Goal: Contribute content: Add original content to the website for others to see

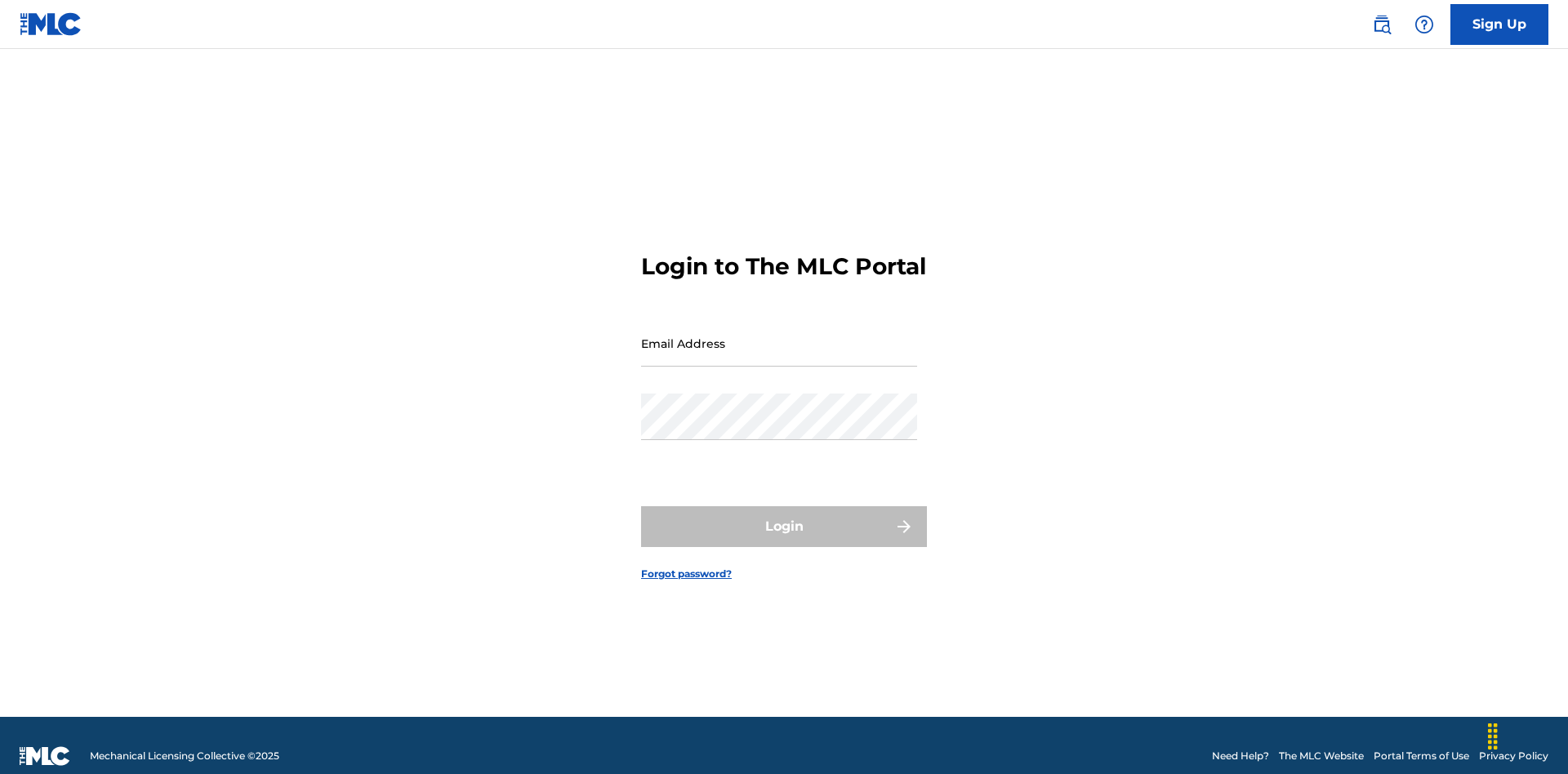
scroll to position [21, 0]
click at [779, 335] on input "Email Address" at bounding box center [779, 343] width 276 height 46
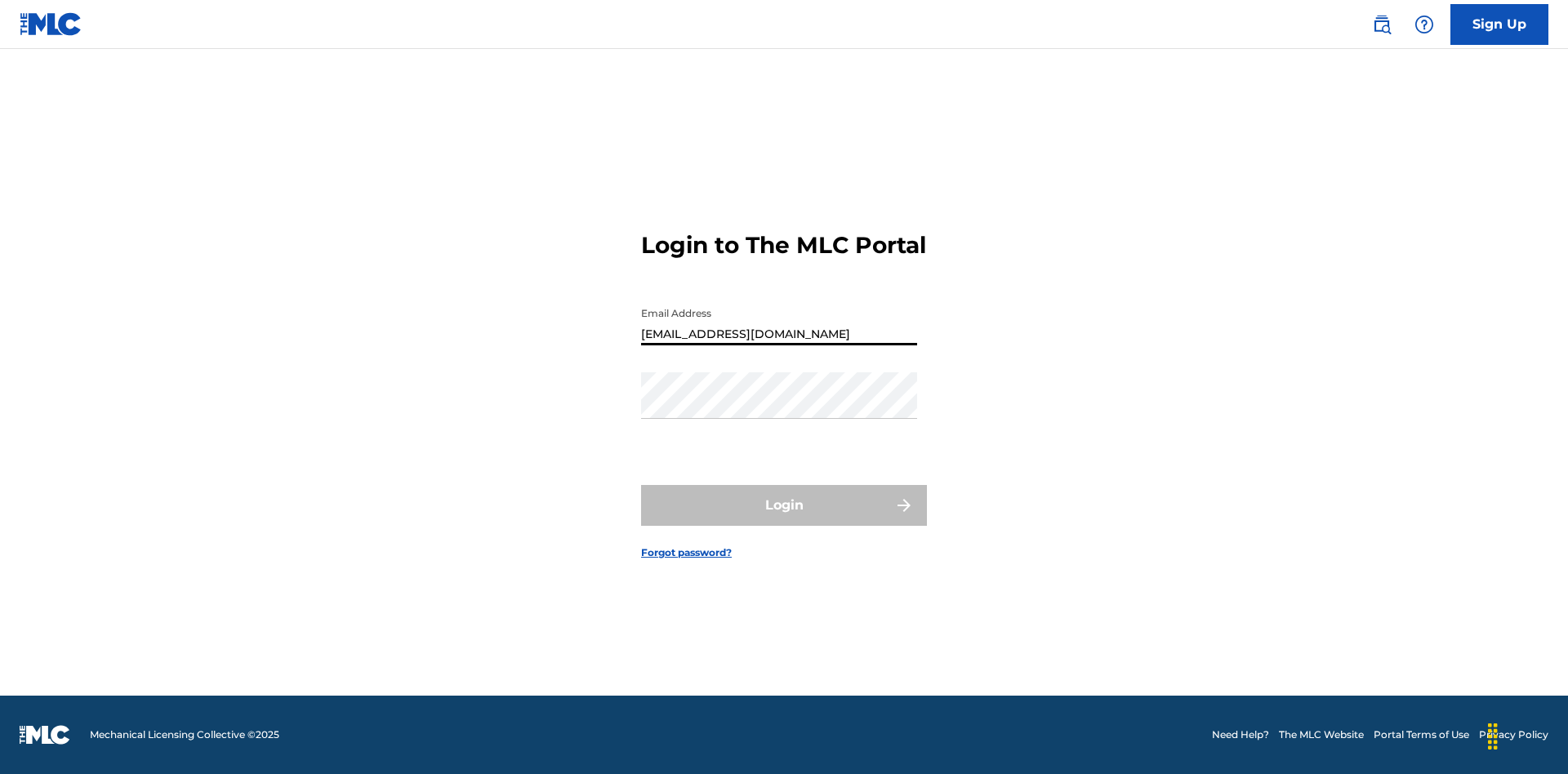
type input "Duke.McTesterson@gmail.com"
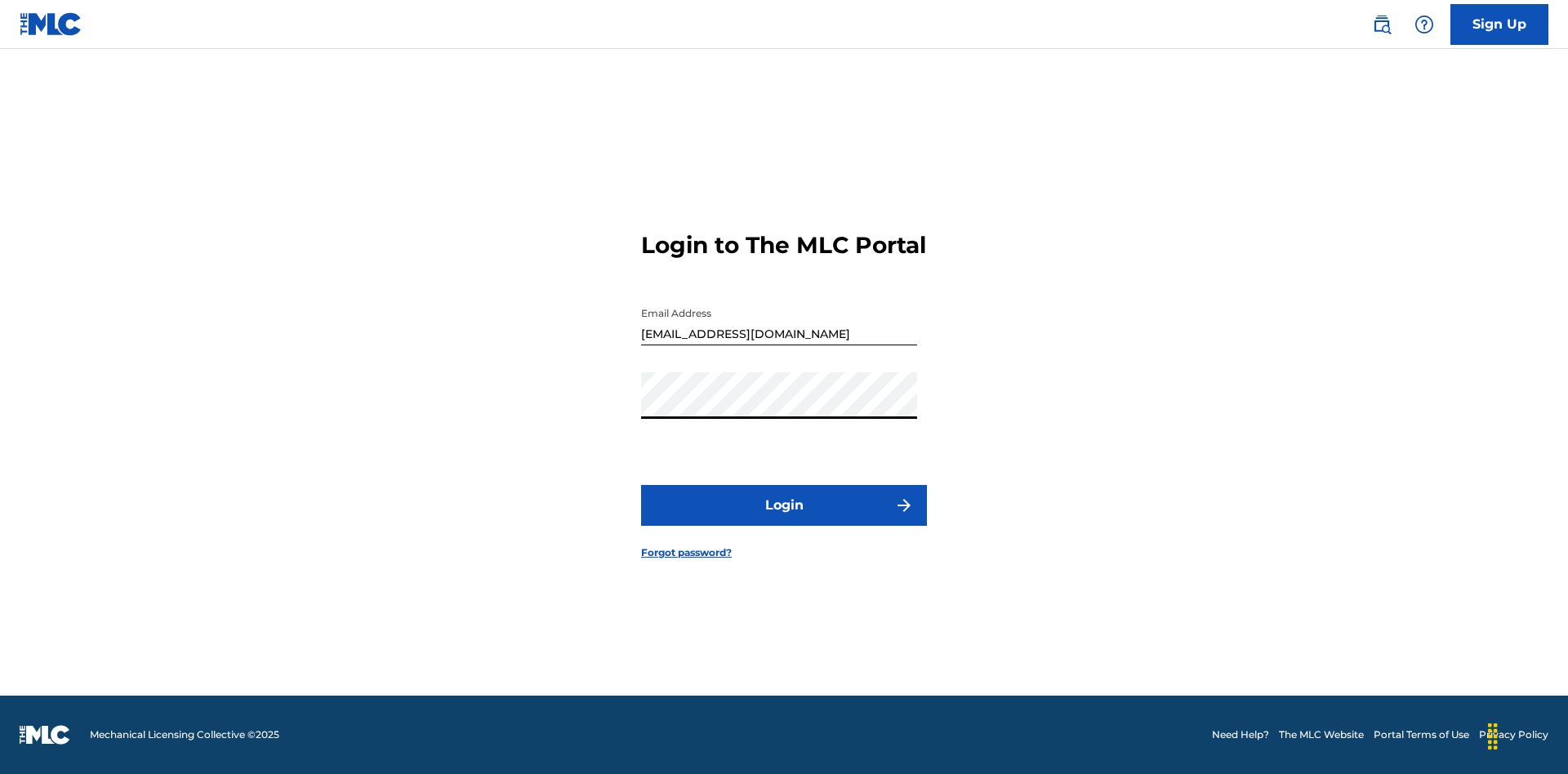
click at [784, 519] on button "Login" at bounding box center [784, 505] width 286 height 41
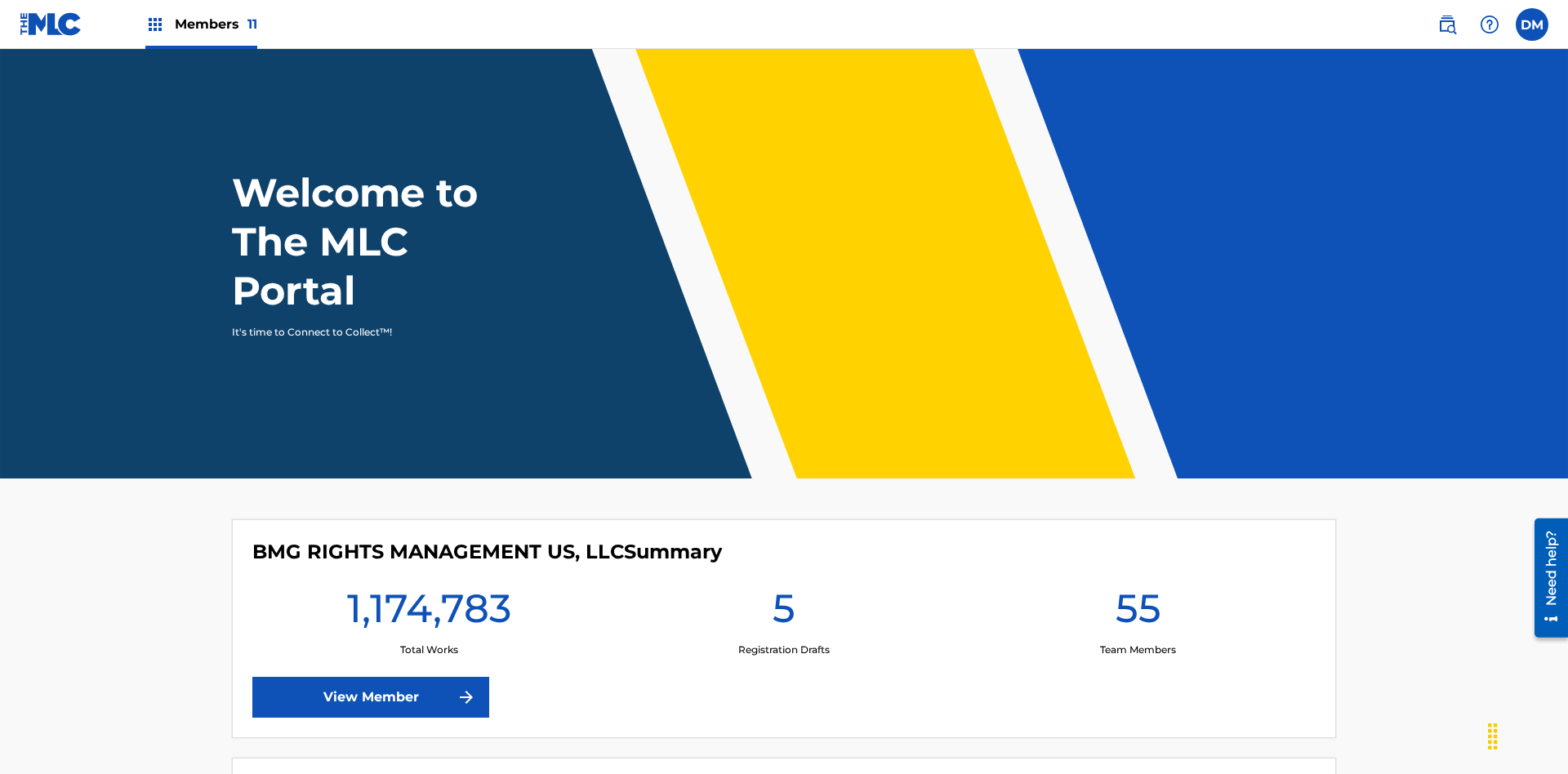
scroll to position [71, 0]
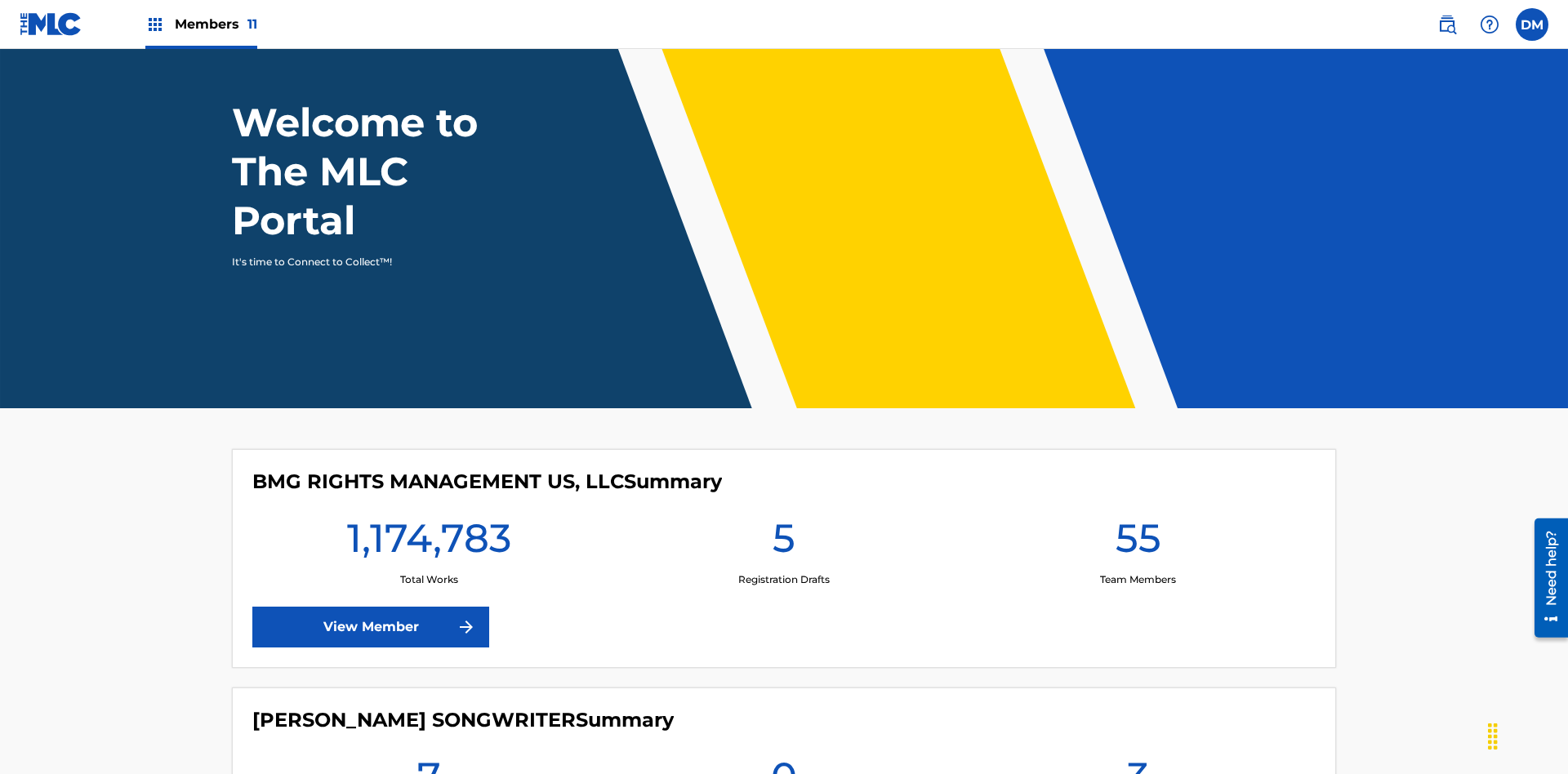
click at [201, 23] on span "Members 11" at bounding box center [216, 24] width 83 height 19
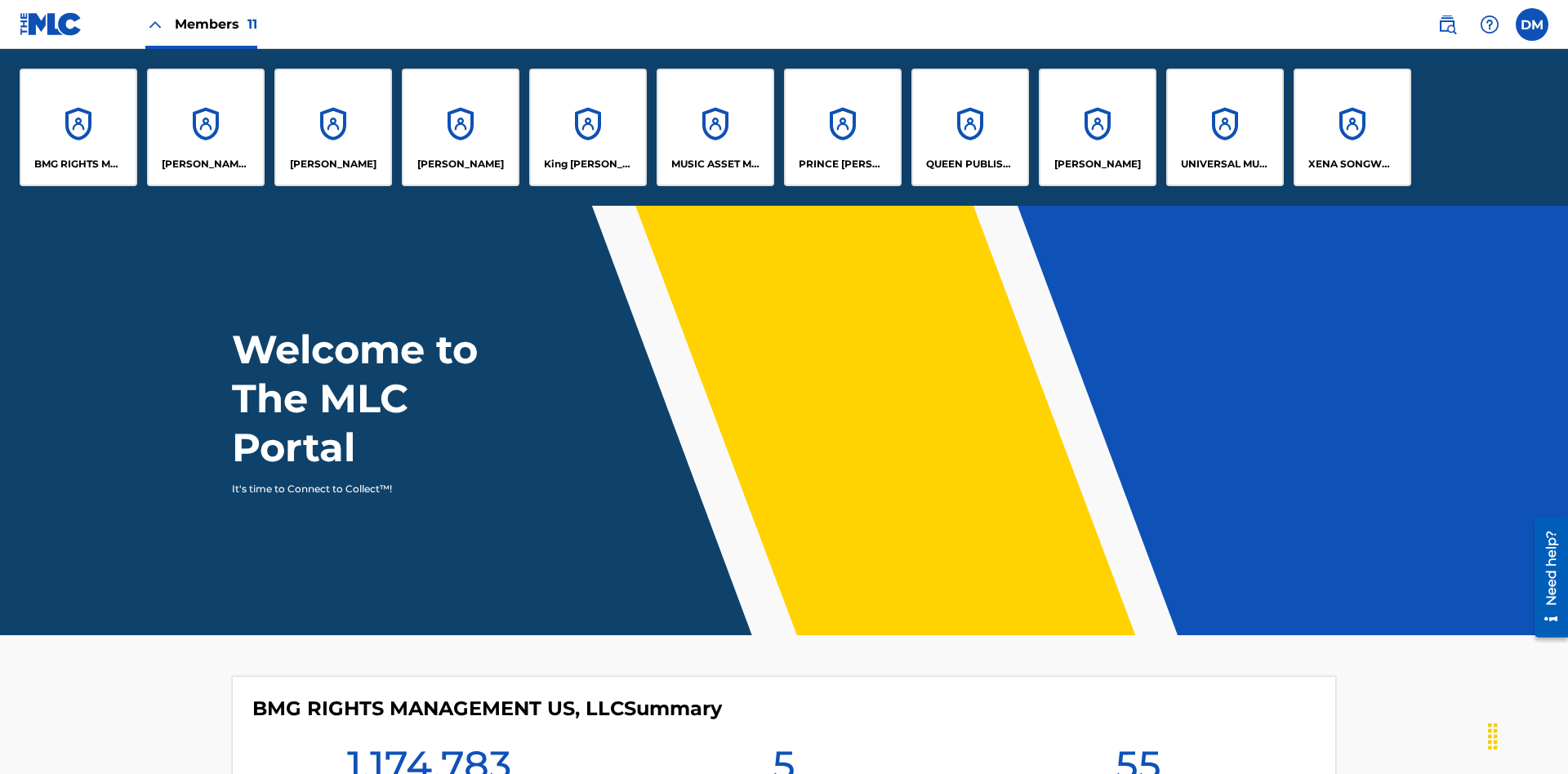
click at [1224, 164] on p "UNIVERSAL MUSIC PUB GROUP" at bounding box center [1226, 164] width 89 height 15
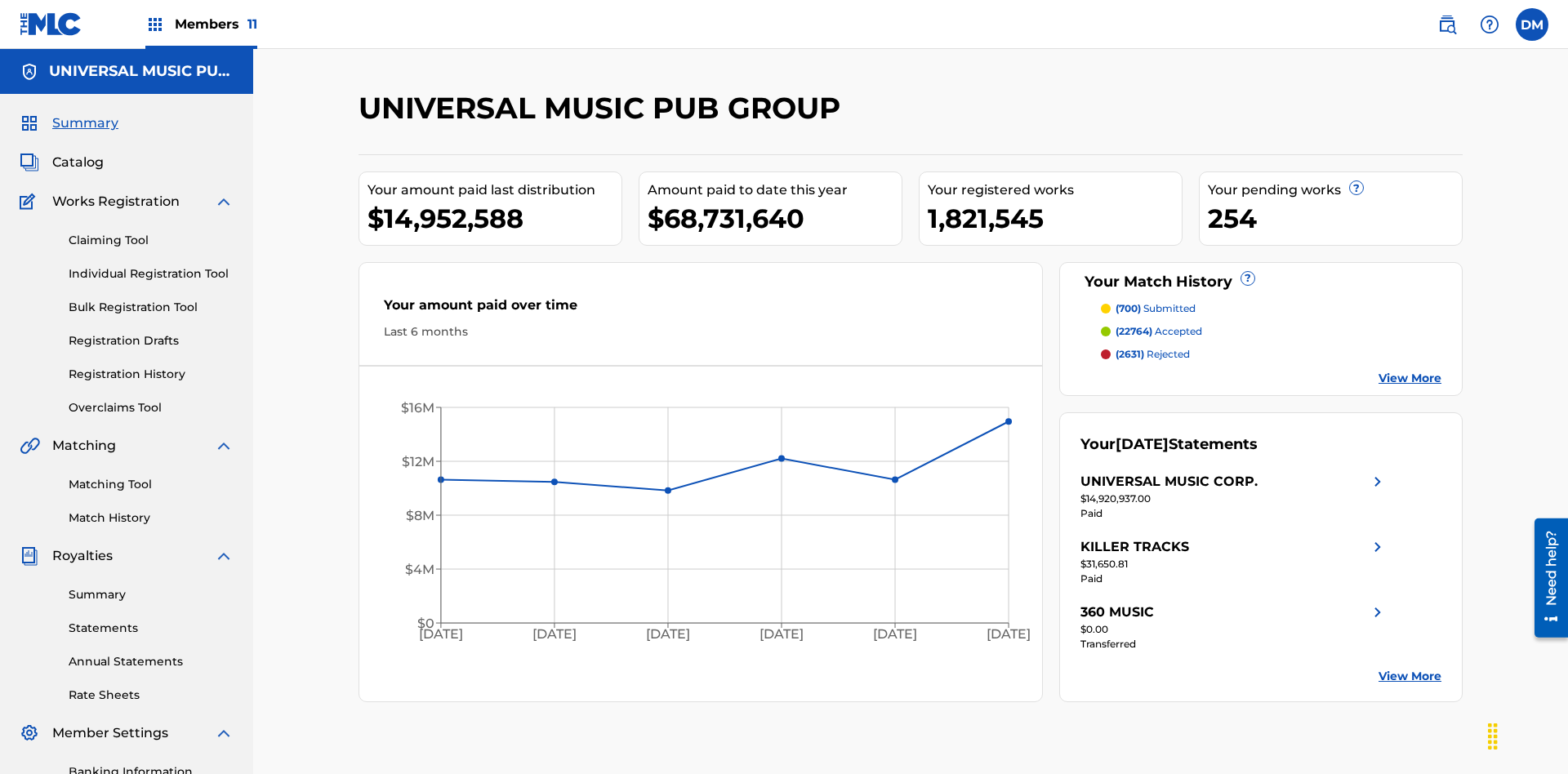
click at [152, 266] on link "Individual Registration Tool" at bounding box center [152, 274] width 165 height 17
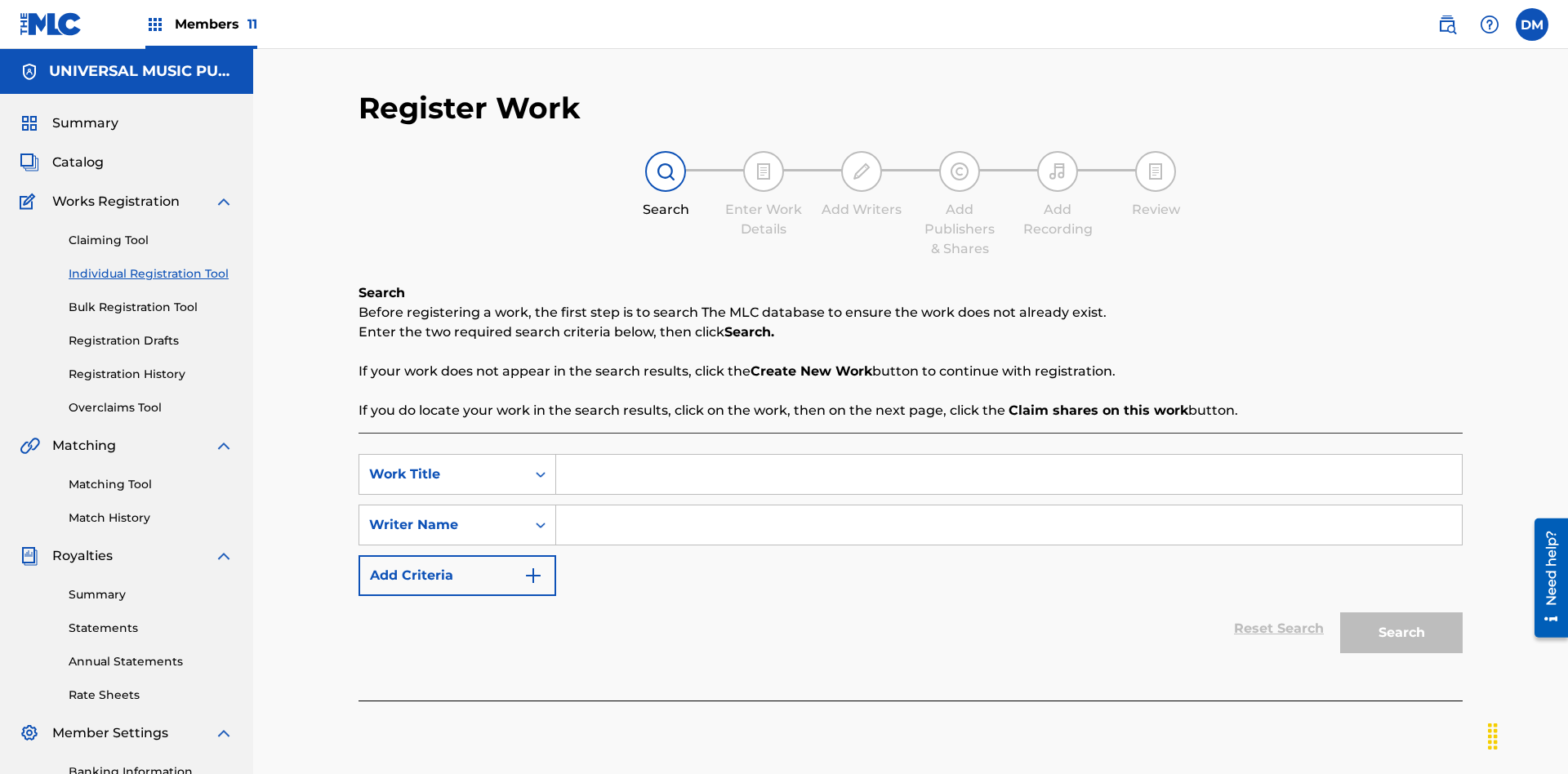
click at [1008, 454] on input "Search Form" at bounding box center [1008, 474] width 906 height 39
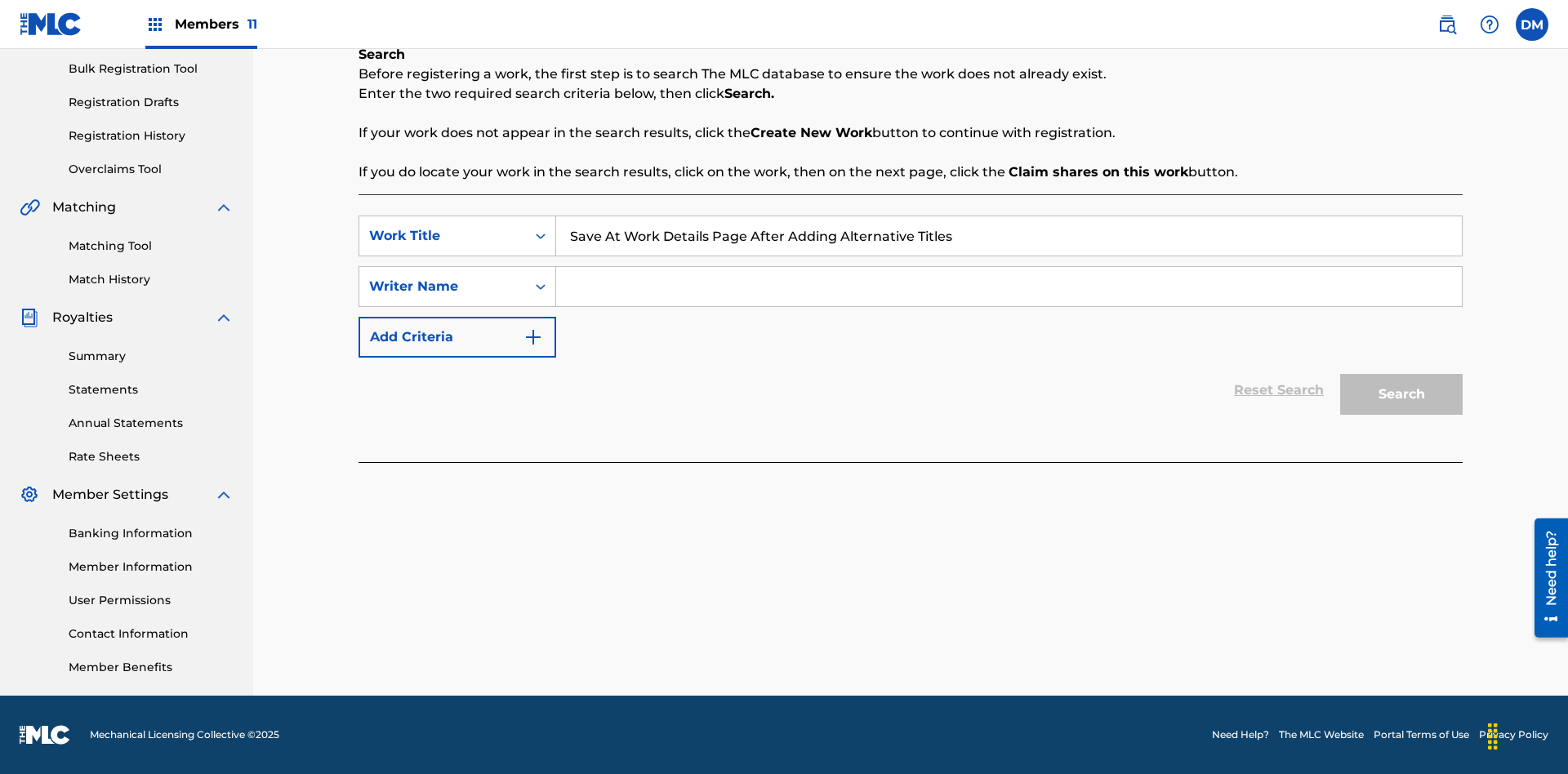
type input "Save At Work Details Page After Adding Alternative Titles"
click at [1008, 286] on input "Search Form" at bounding box center [1008, 286] width 906 height 39
type input "QWERTYUIOP"
click at [1402, 394] on button "Search" at bounding box center [1402, 394] width 123 height 41
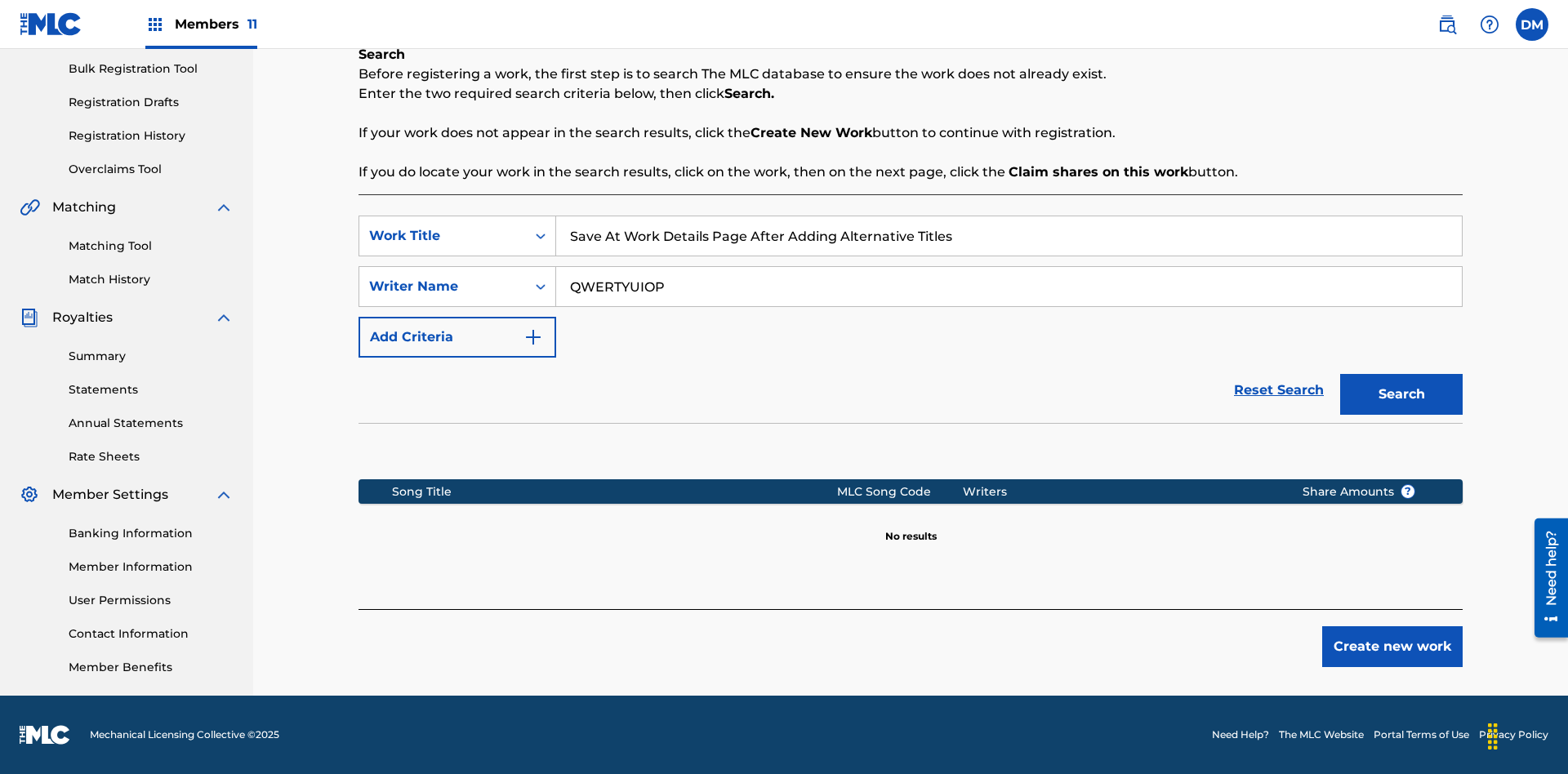
click at [1392, 647] on button "Create new work" at bounding box center [1392, 647] width 140 height 41
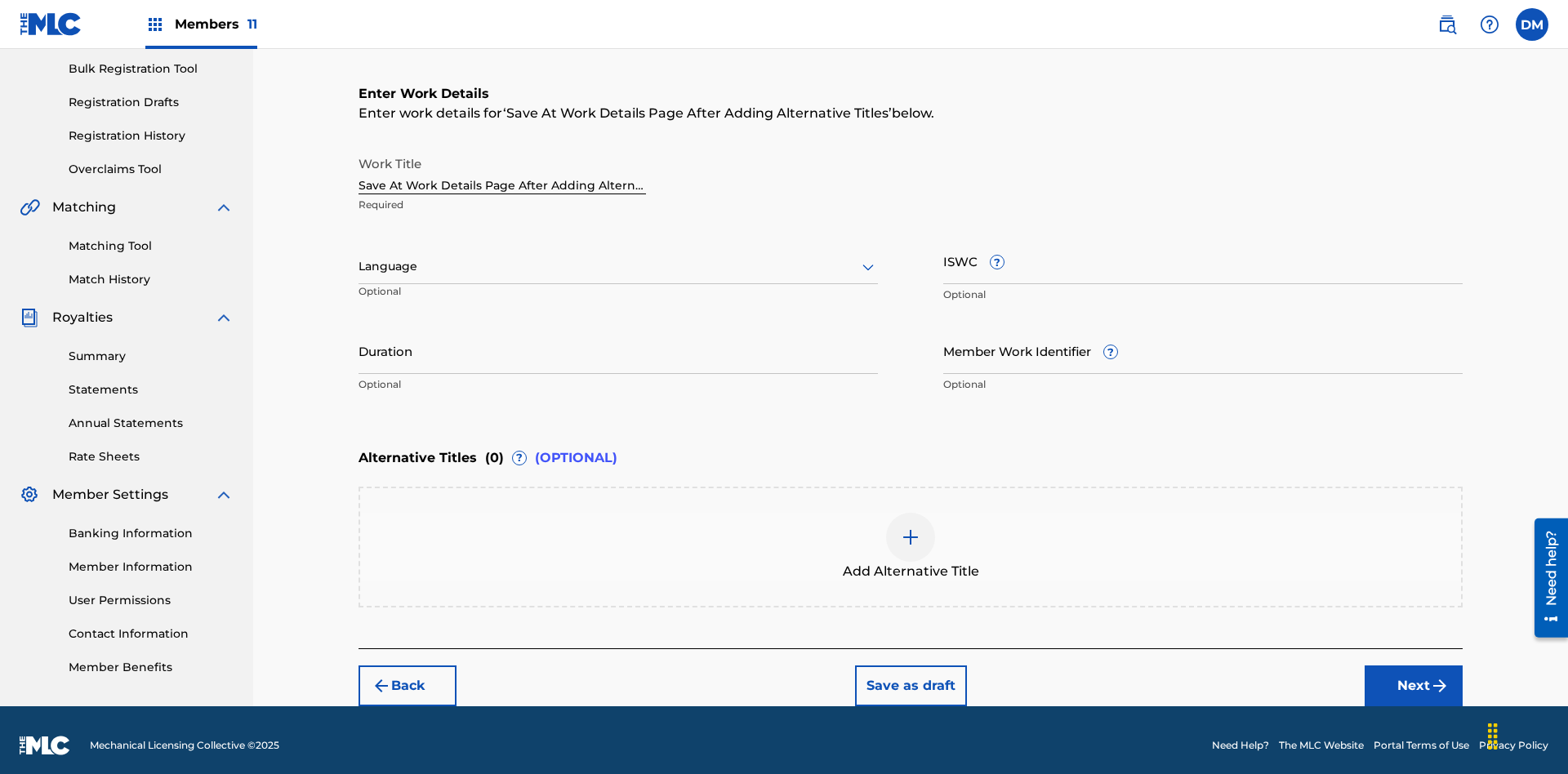
click at [618, 340] on input "Duration" at bounding box center [618, 350] width 520 height 46
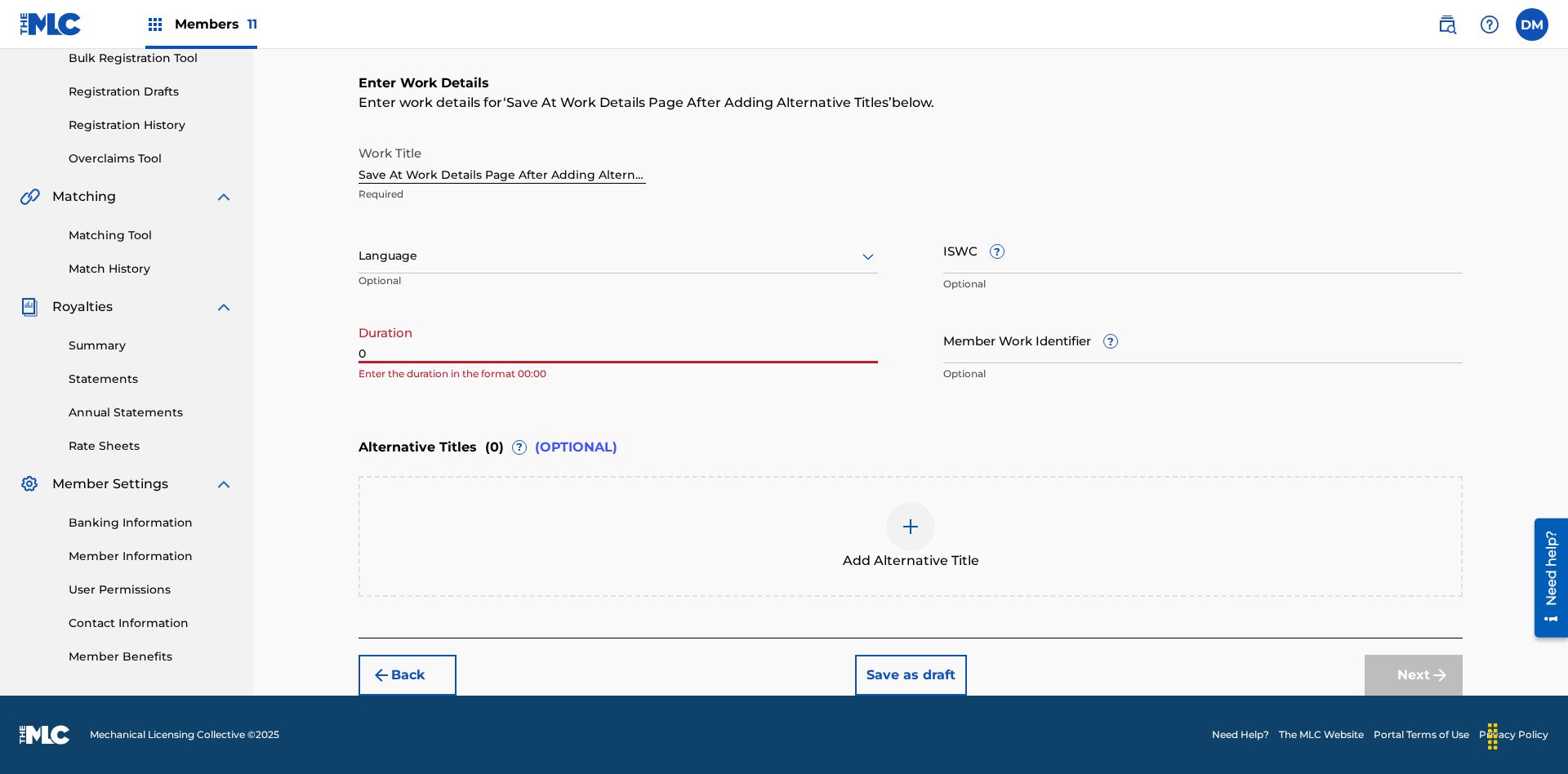
click at [618, 340] on input "0" at bounding box center [618, 340] width 520 height 46
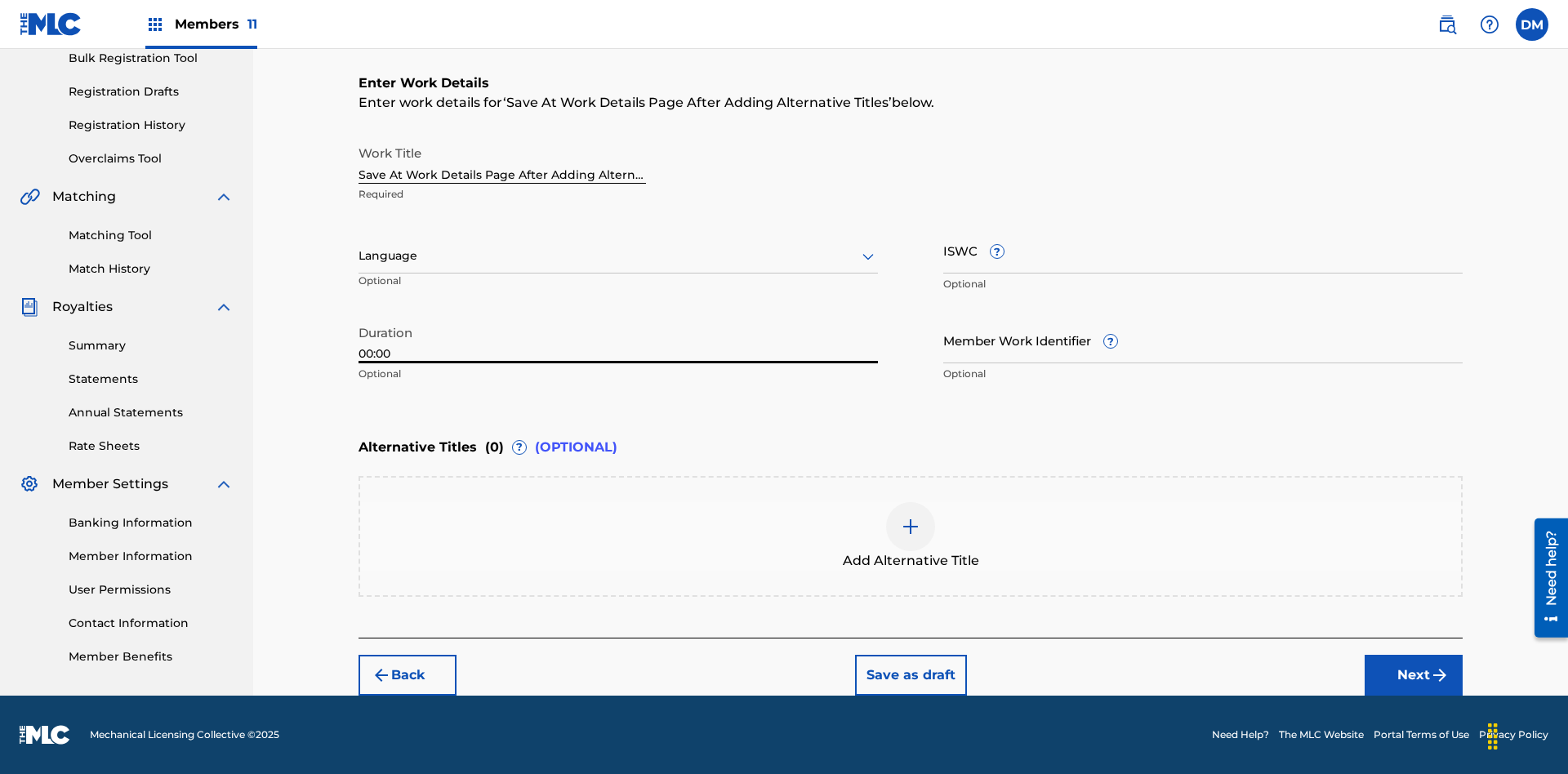
type input "00:00"
click at [868, 256] on icon at bounding box center [868, 256] width 20 height 20
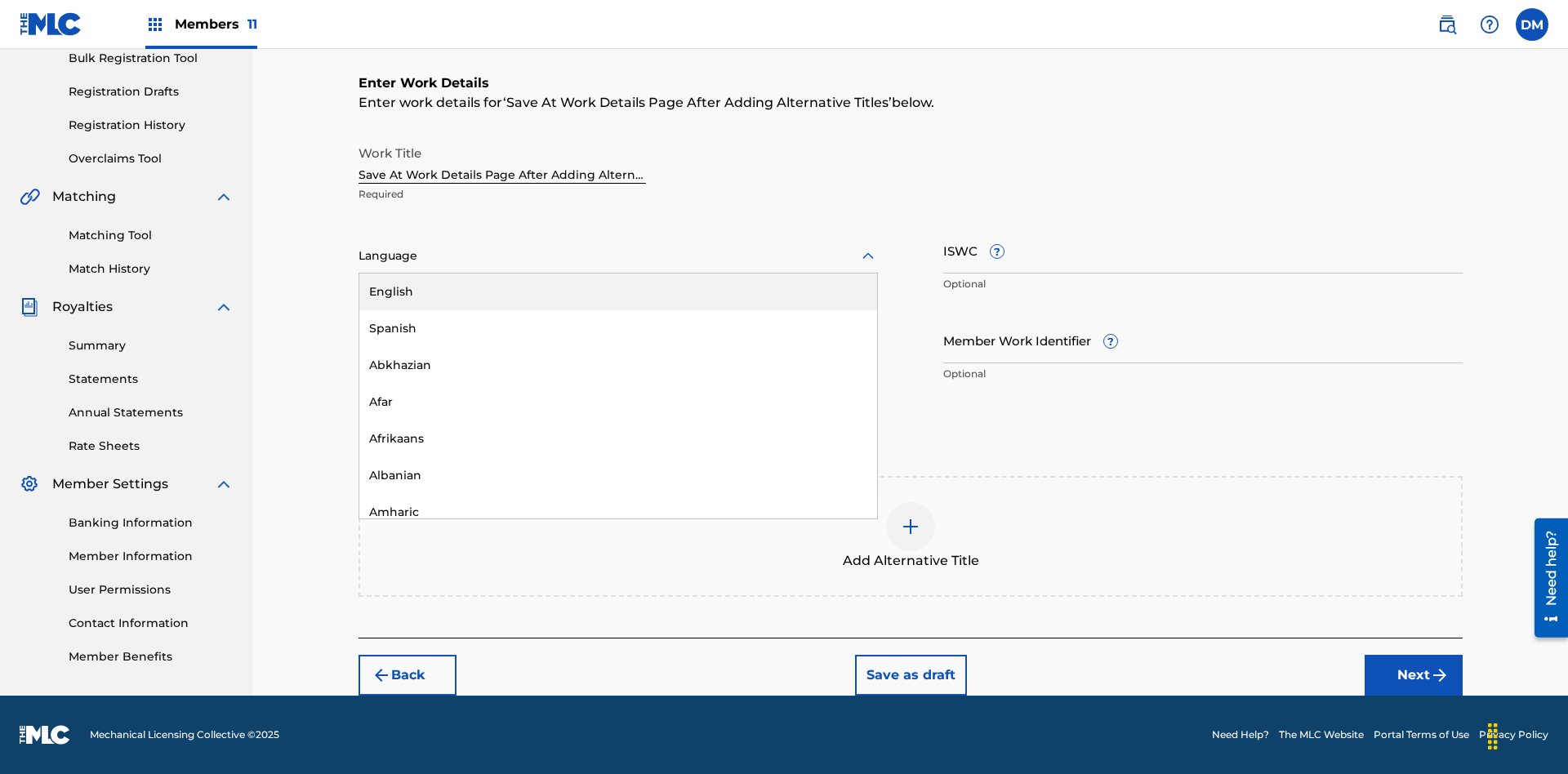
click at [618, 401] on div "Afar" at bounding box center [618, 402] width 518 height 37
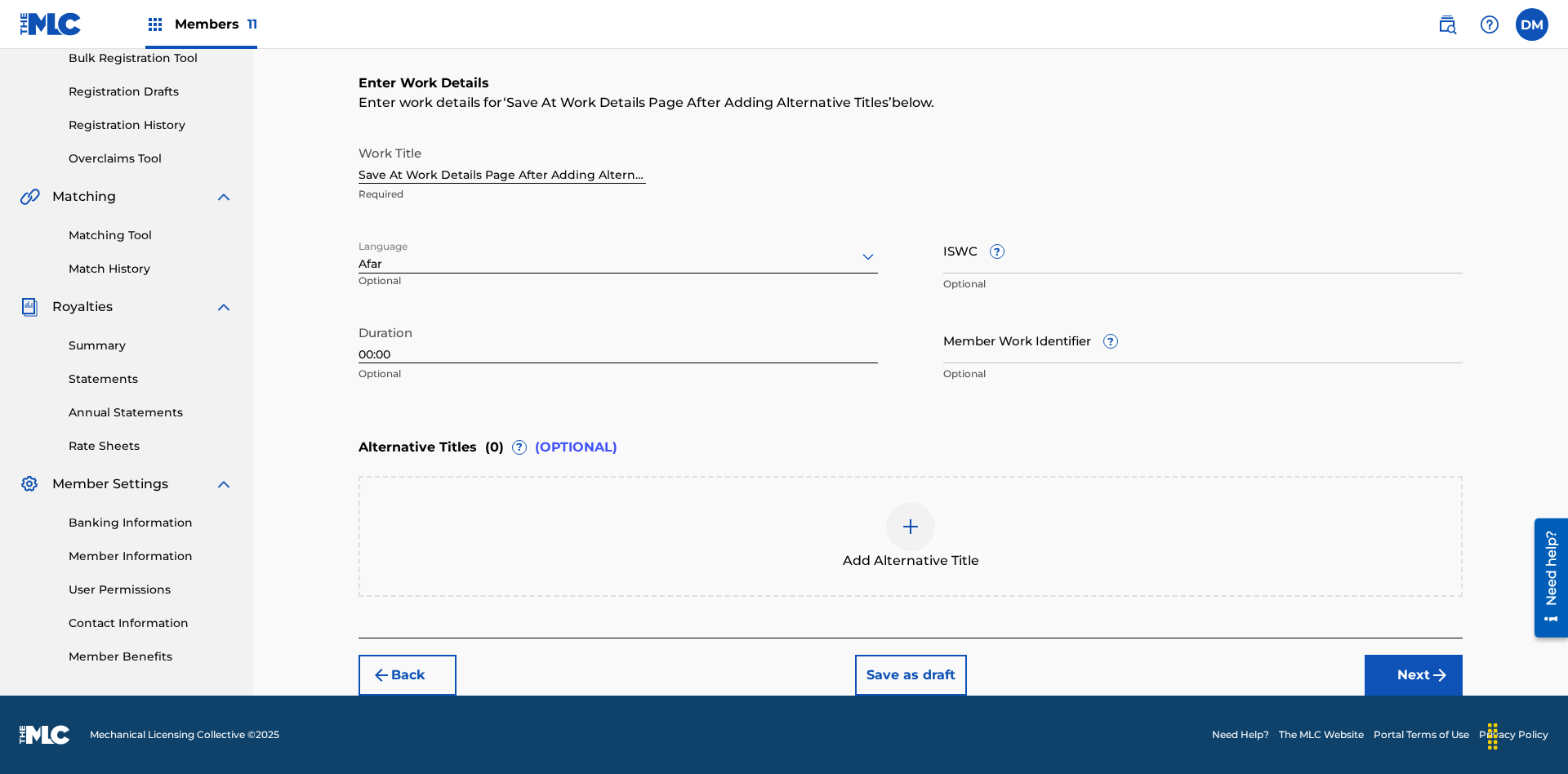
click at [1203, 340] on input "Member Work Identifier ?" at bounding box center [1203, 340] width 520 height 46
type input "2025.08.11.04"
click at [1203, 250] on input "ISWC ?" at bounding box center [1203, 250] width 520 height 46
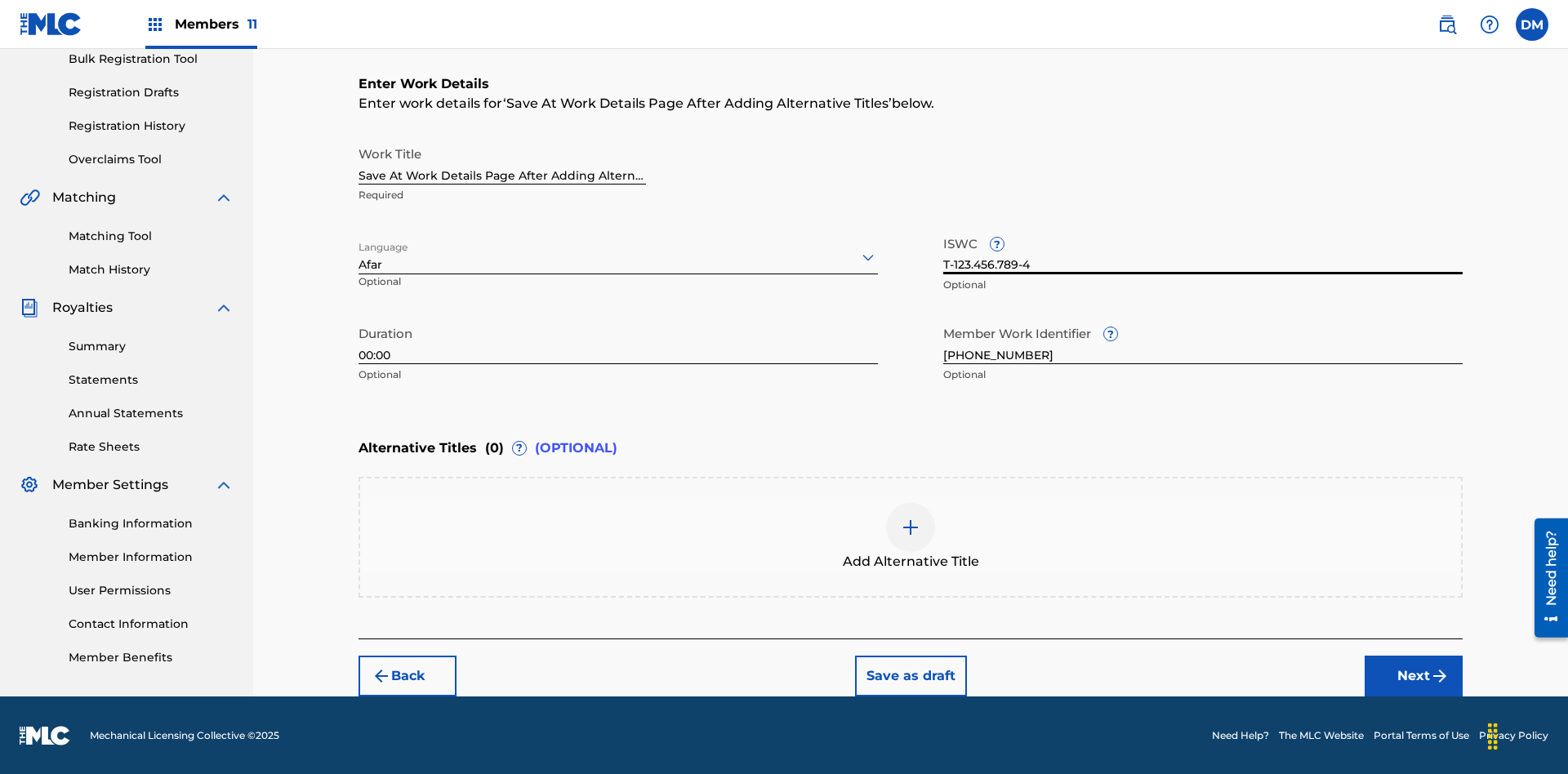
type input "T-123.456.789-4"
click at [911, 537] on div at bounding box center [911, 527] width 49 height 49
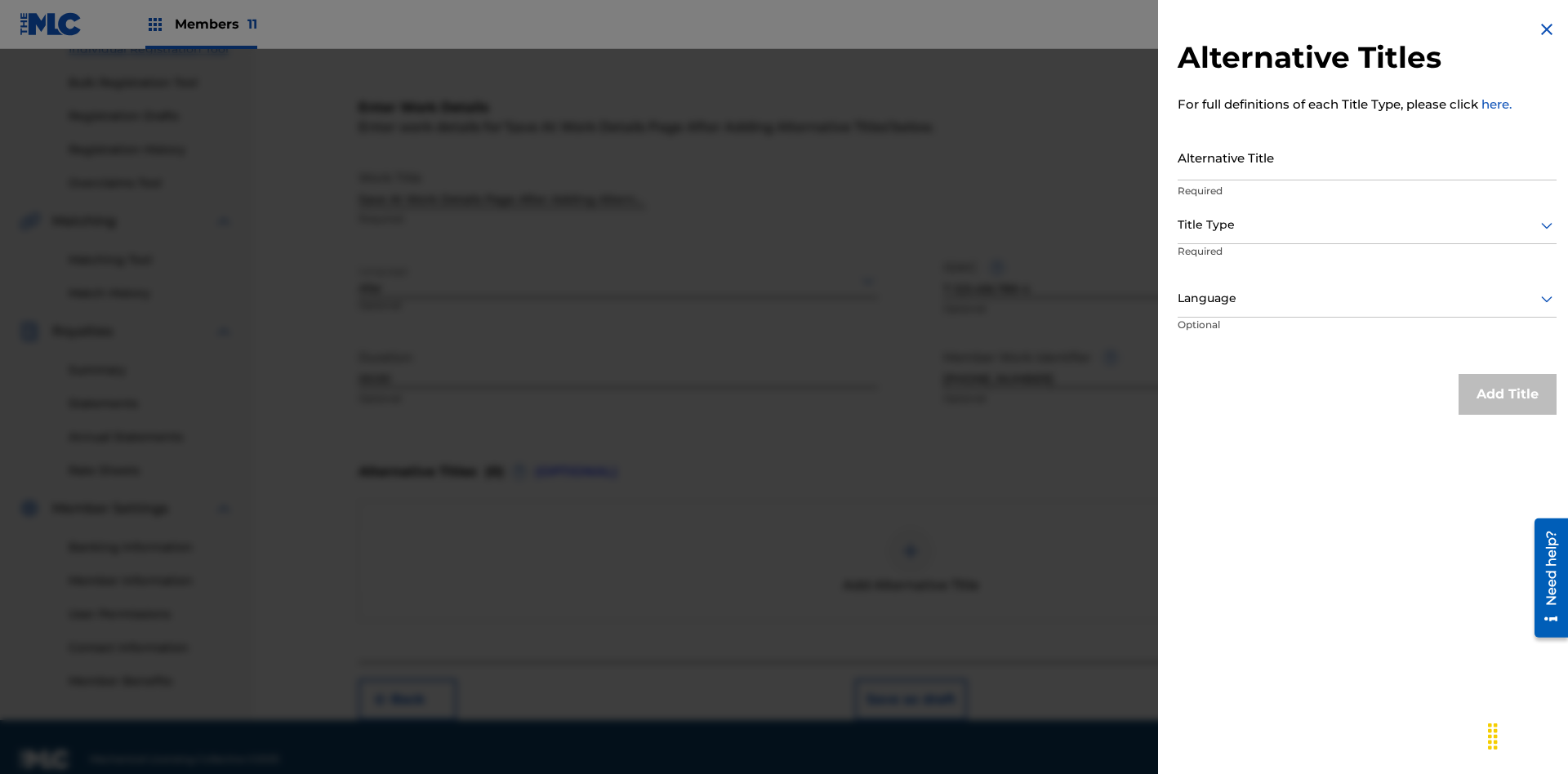
click at [1367, 157] on input "Alternative Title" at bounding box center [1367, 157] width 379 height 46
type input "Alt Title"
click at [1367, 225] on div at bounding box center [1367, 225] width 379 height 20
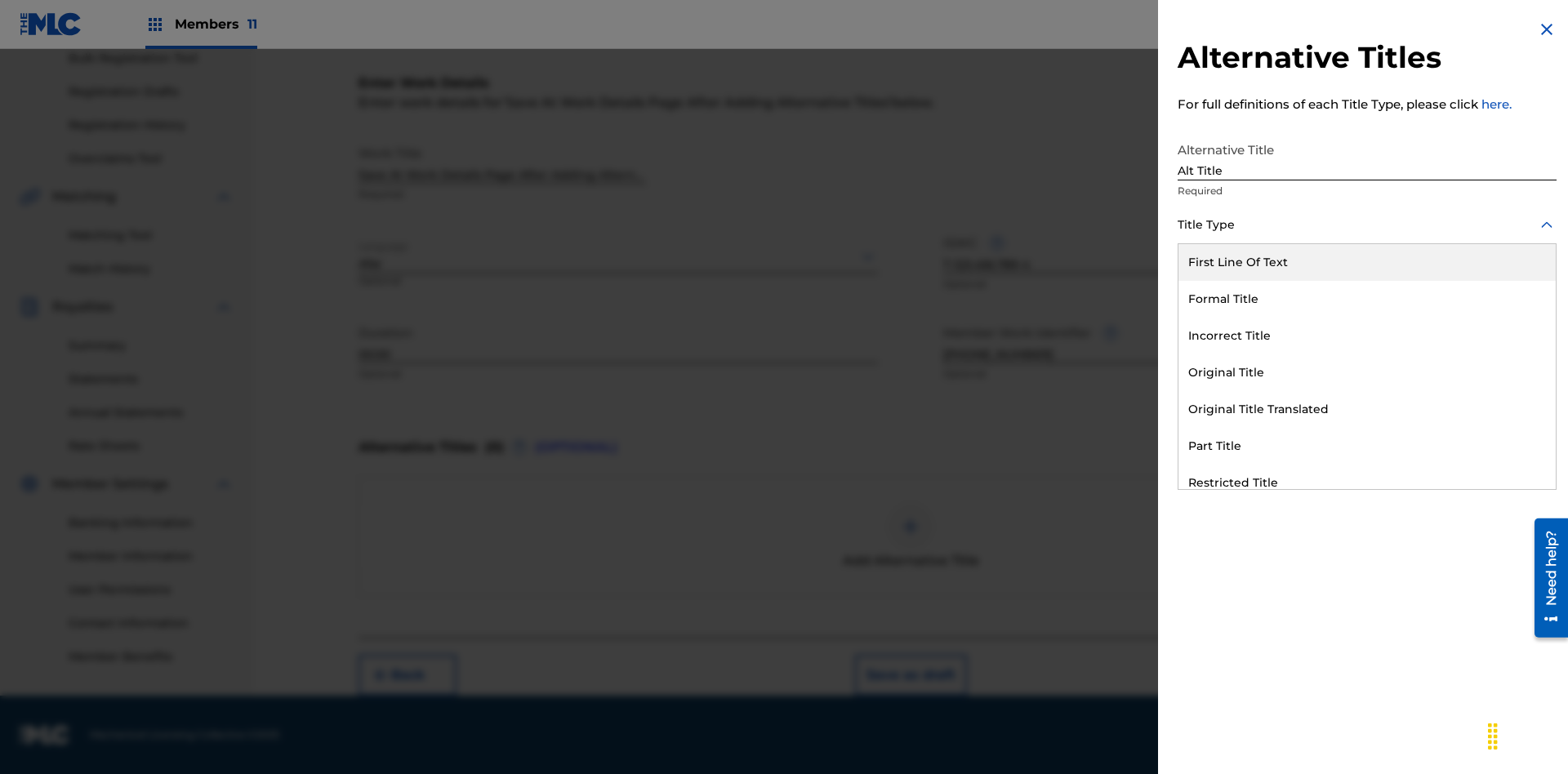
click at [1367, 373] on div "Original Title" at bounding box center [1367, 373] width 377 height 37
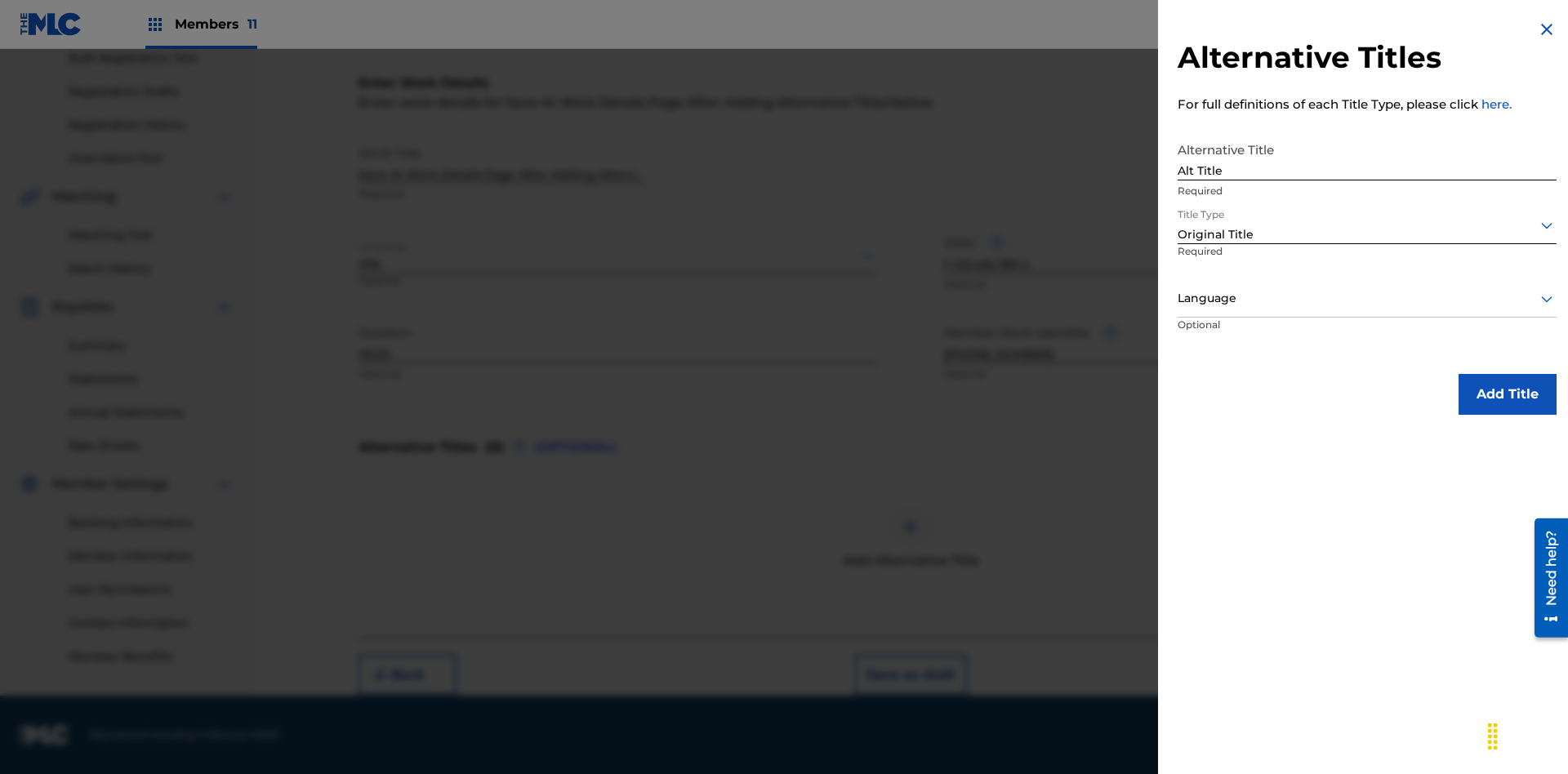
click at [1367, 298] on div at bounding box center [1367, 298] width 379 height 20
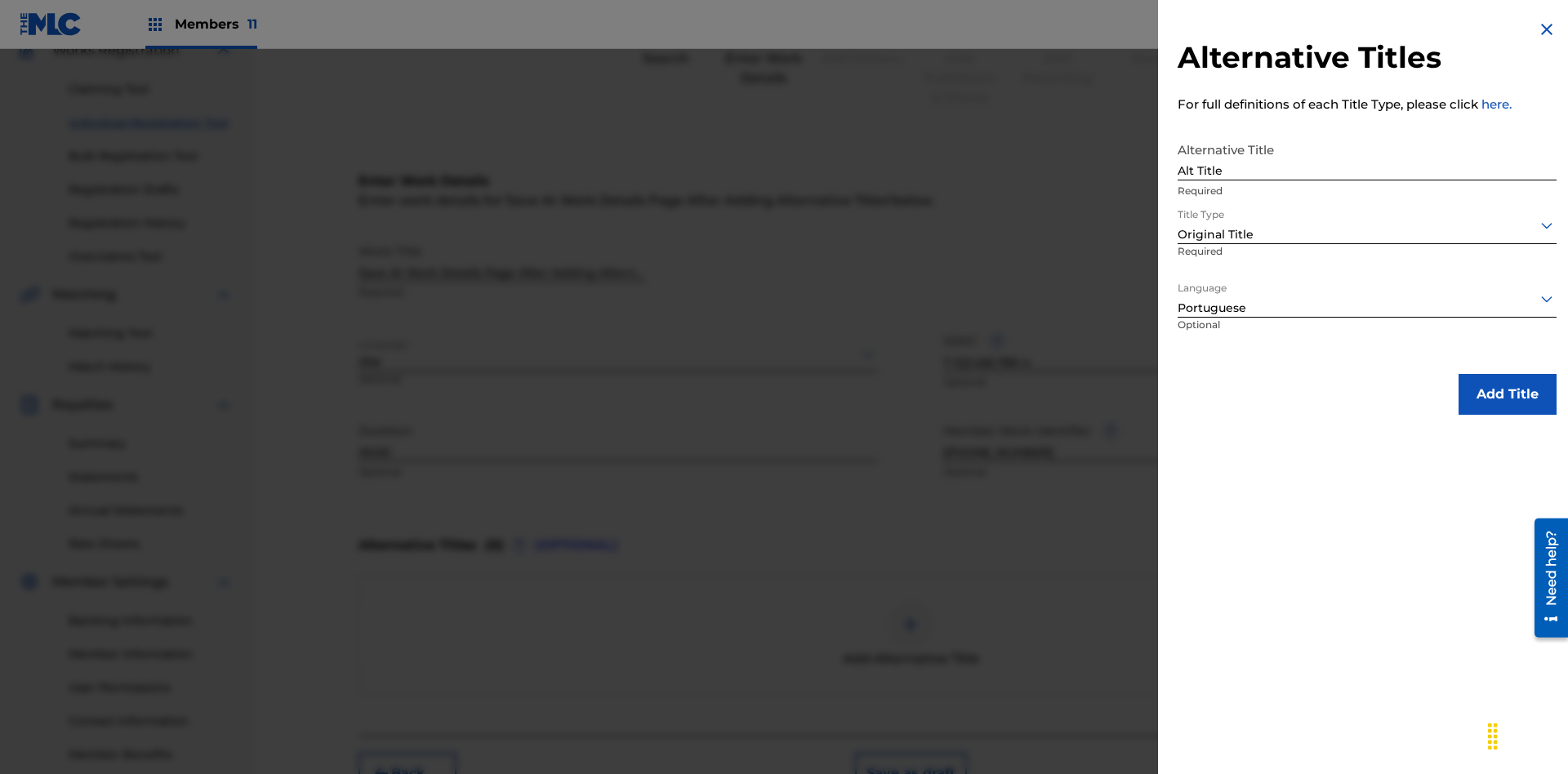
click at [1508, 394] on button "Add Title" at bounding box center [1508, 394] width 98 height 41
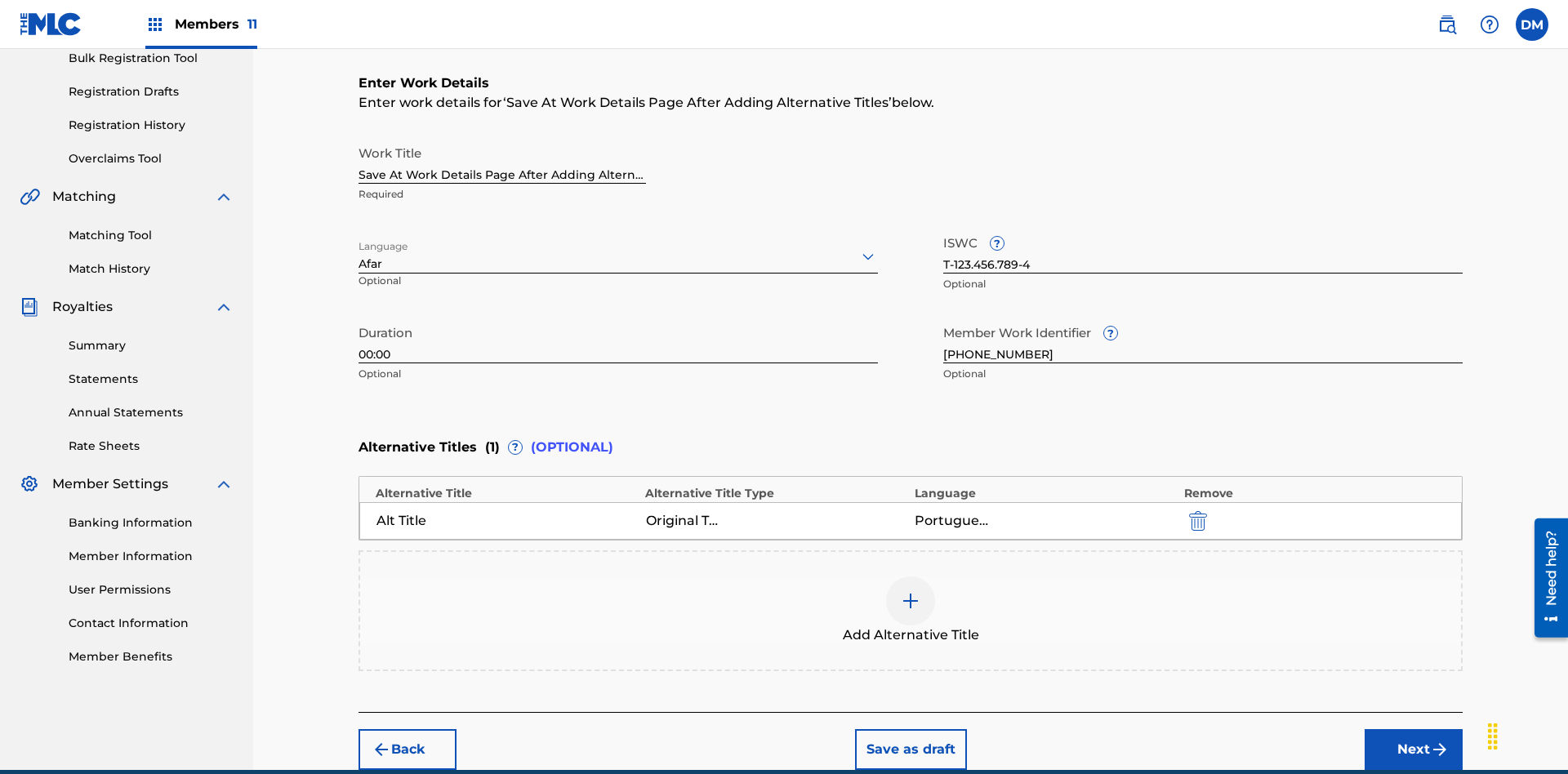
scroll to position [323, 0]
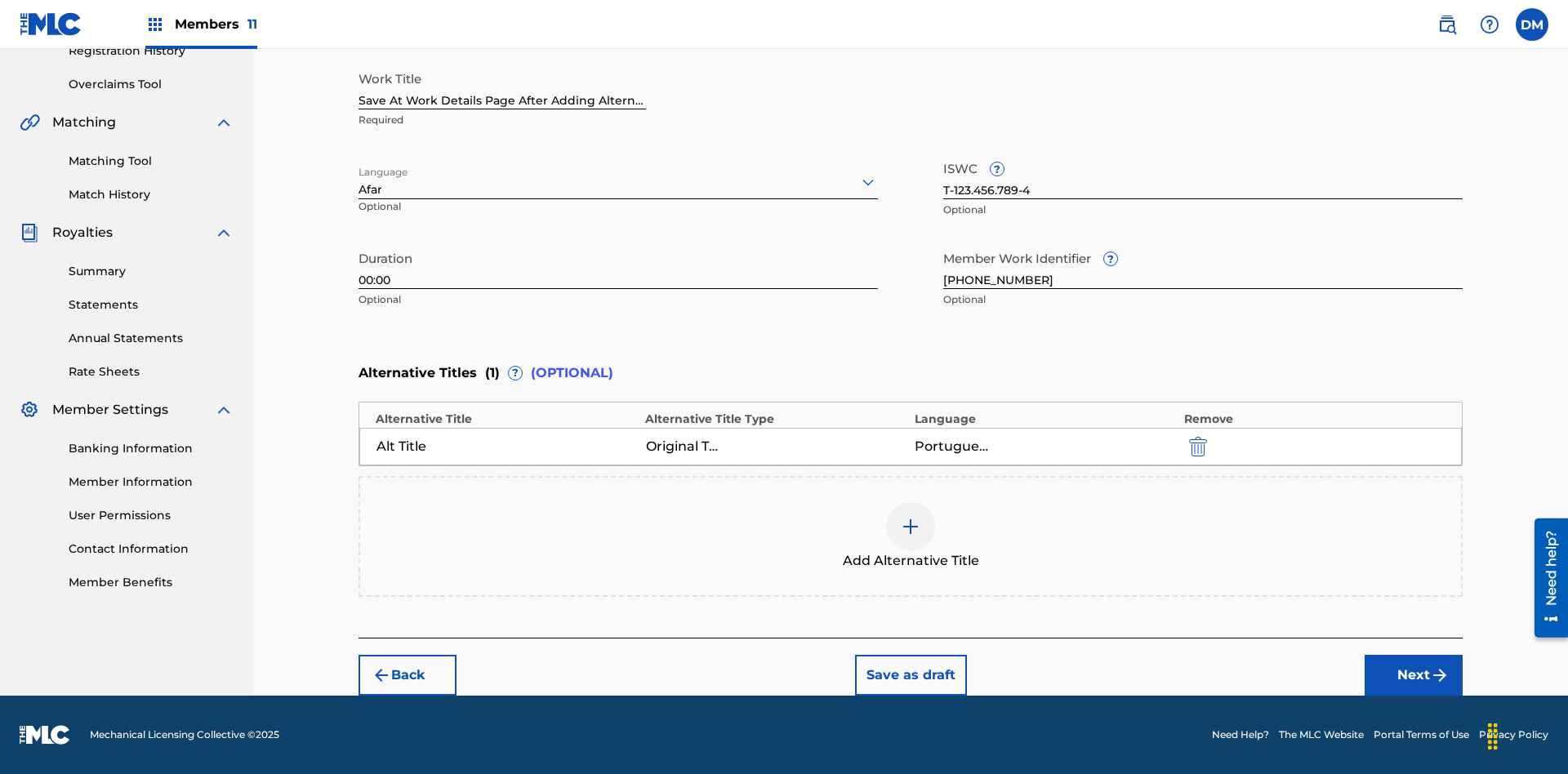
click at [910, 676] on button "Save as draft" at bounding box center [911, 676] width 112 height 41
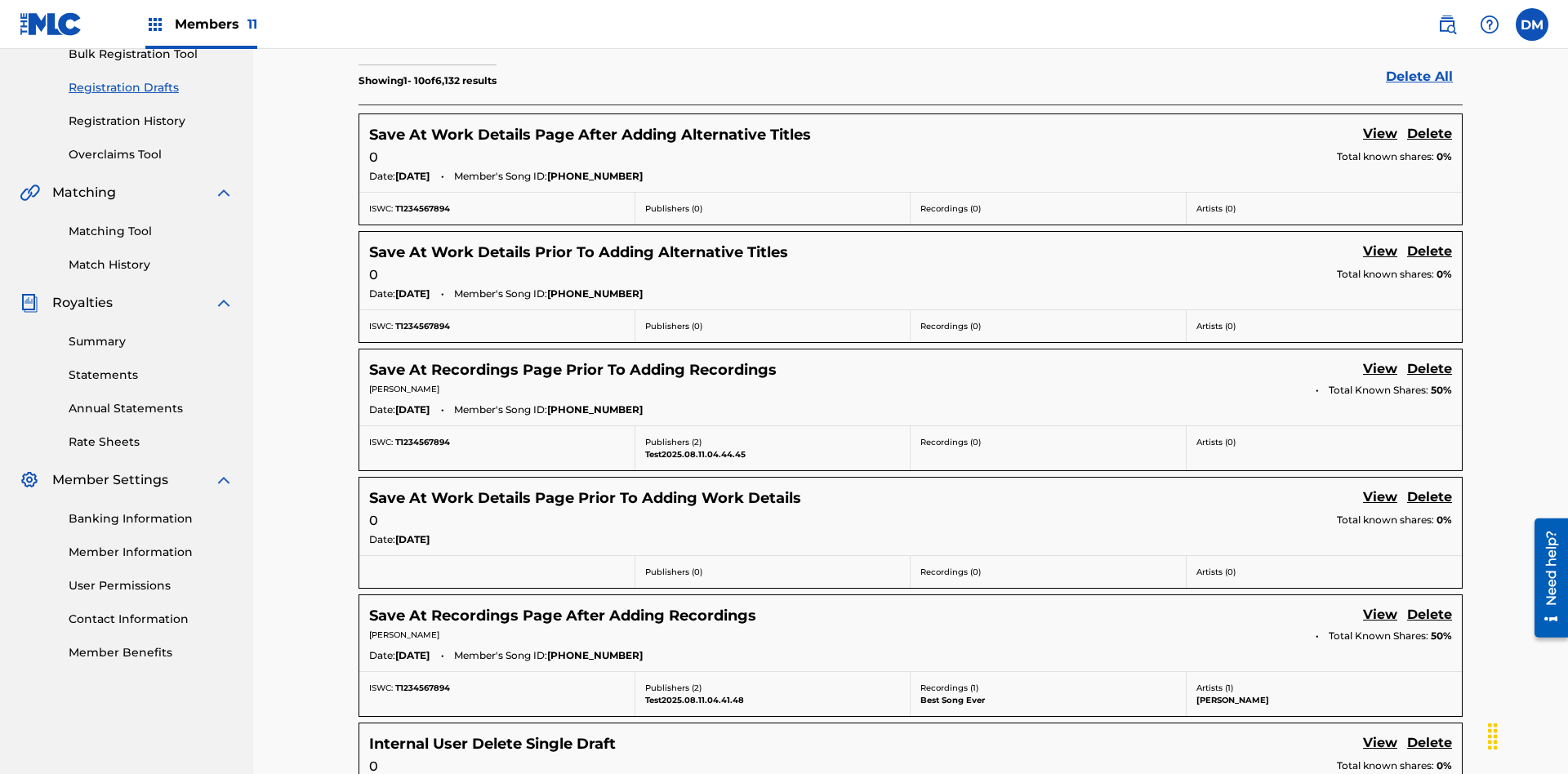
click at [1380, 125] on link "View" at bounding box center [1380, 136] width 34 height 22
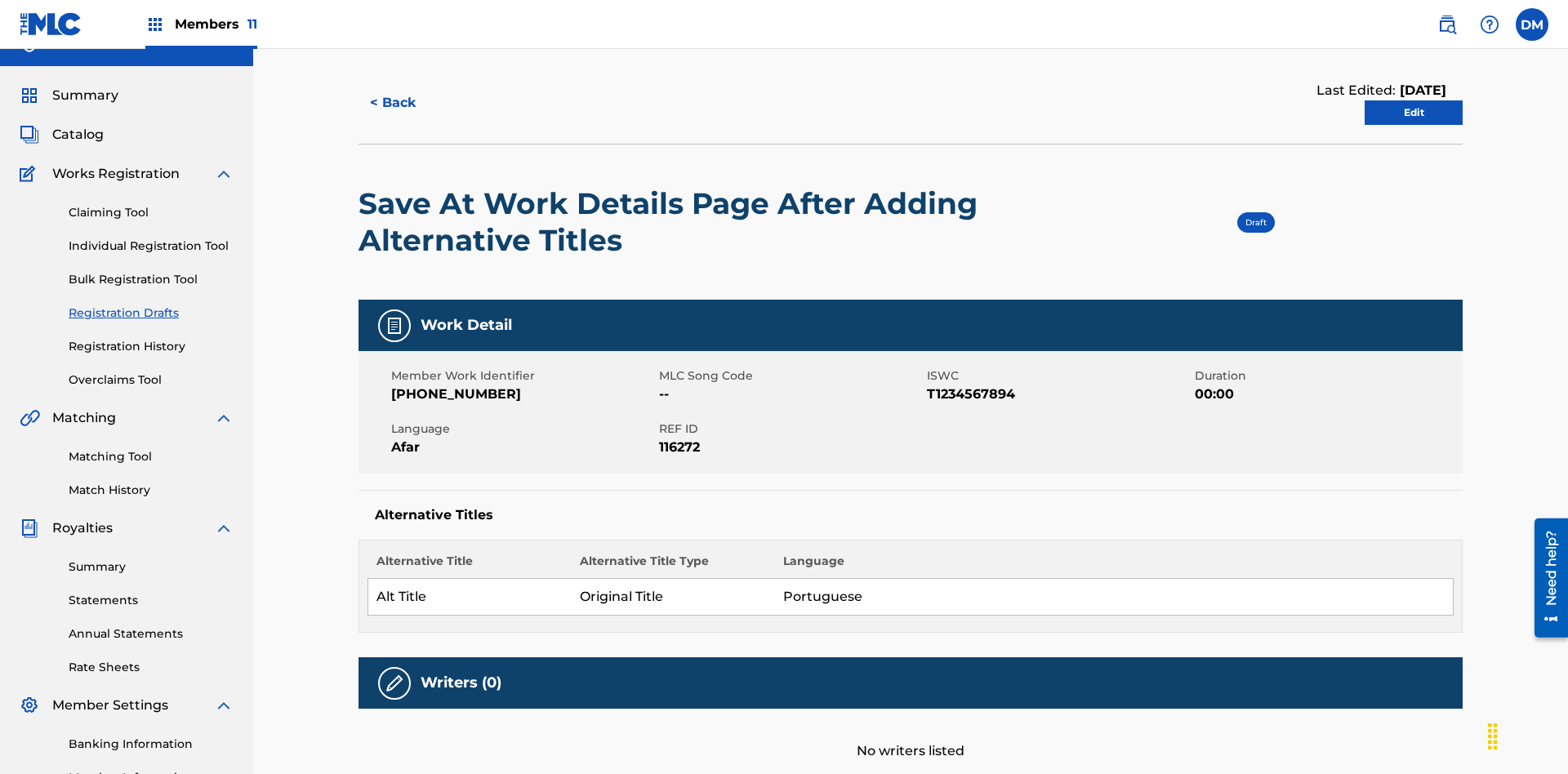
click at [1414, 111] on link "Edit" at bounding box center [1413, 112] width 98 height 24
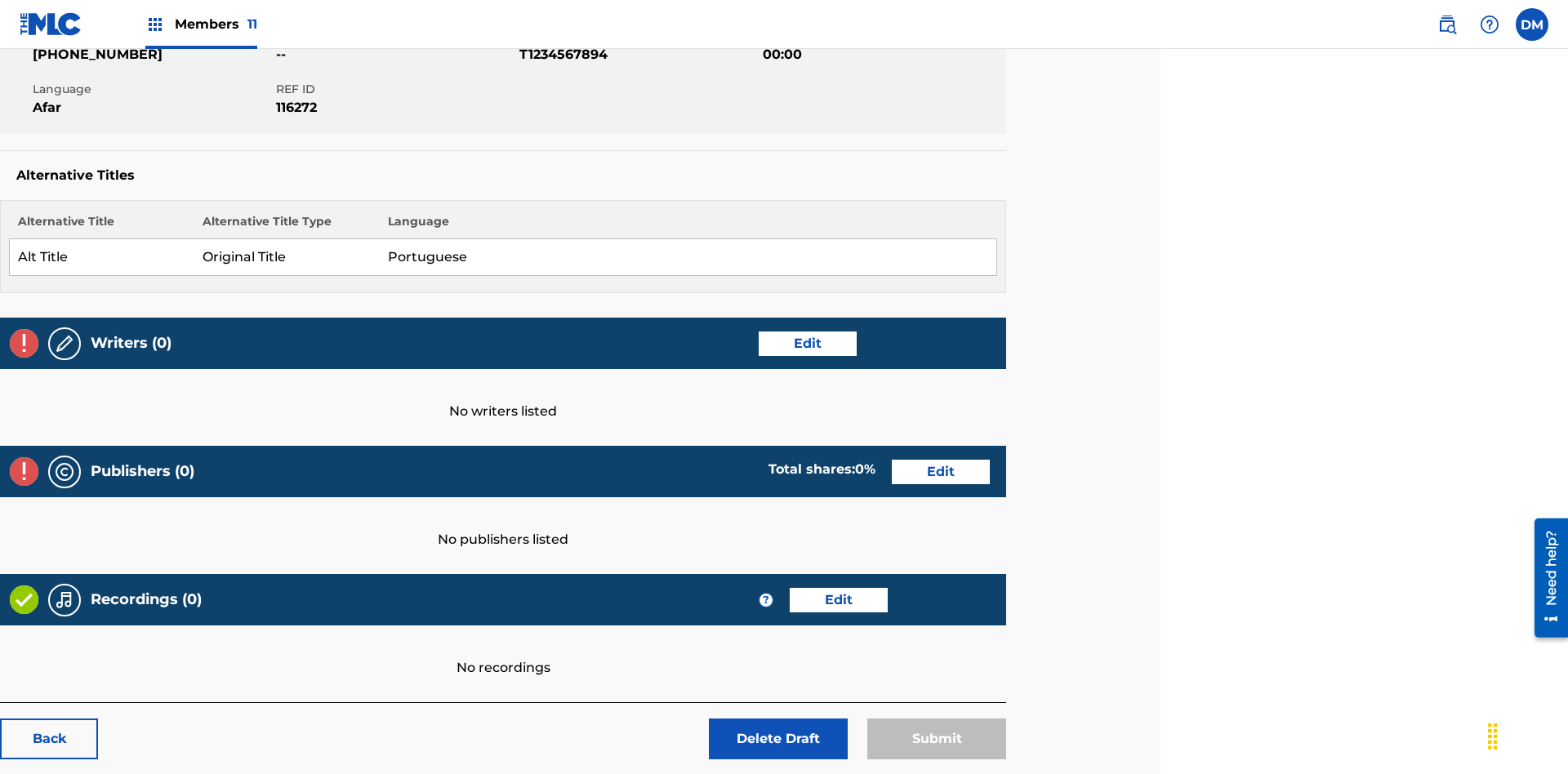
scroll to position [256, 408]
